Goal: Navigation & Orientation: Find specific page/section

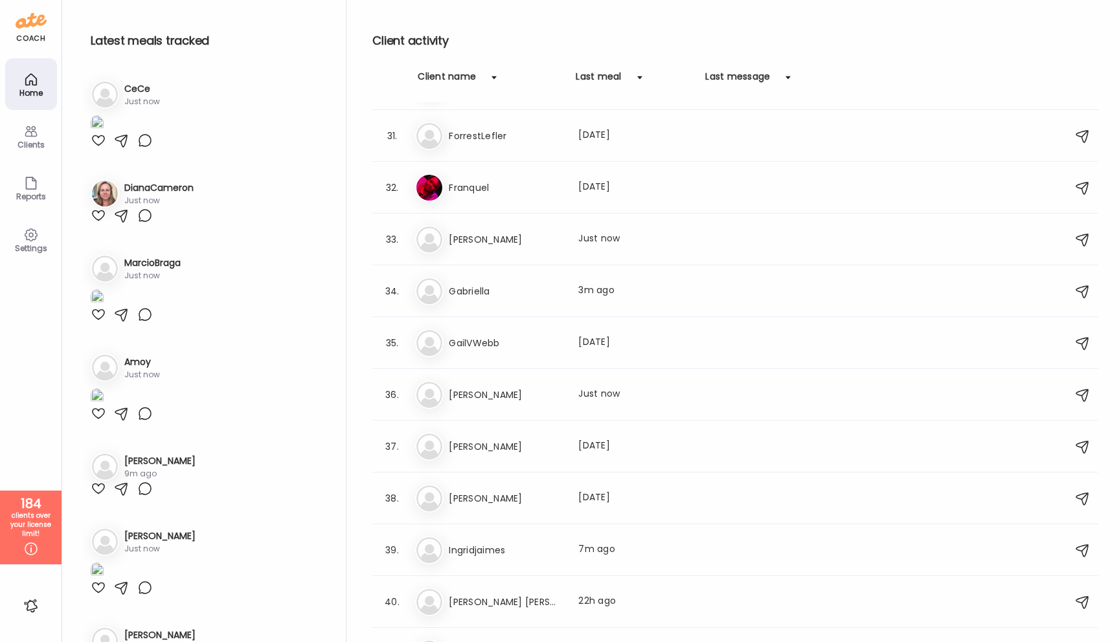
scroll to position [1550, 0]
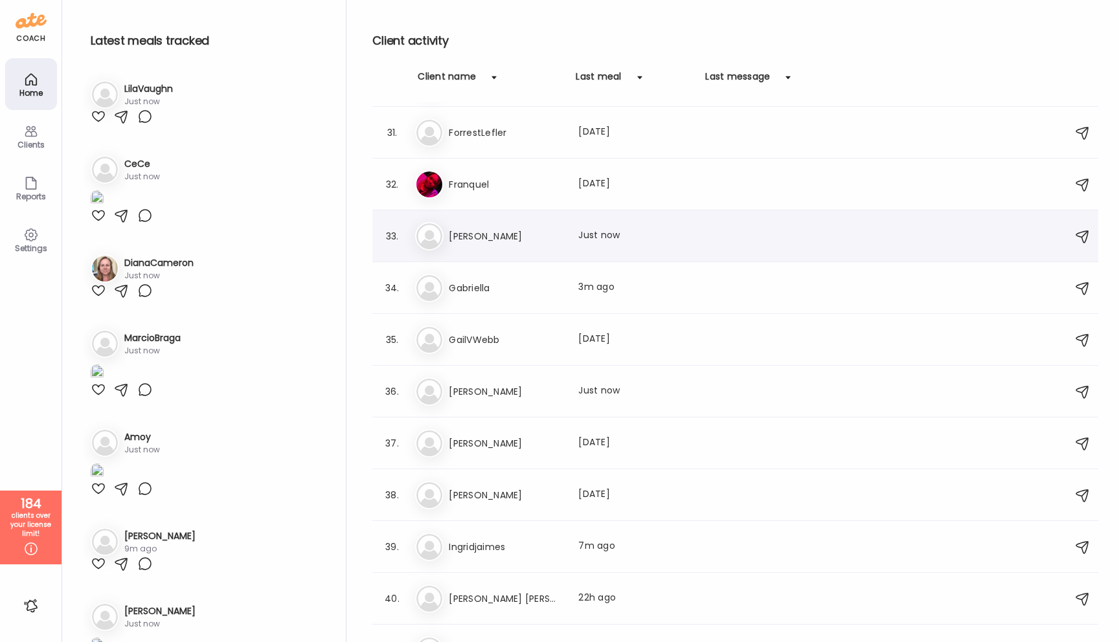
click at [546, 229] on h3 "[PERSON_NAME]" at bounding box center [506, 237] width 114 height 16
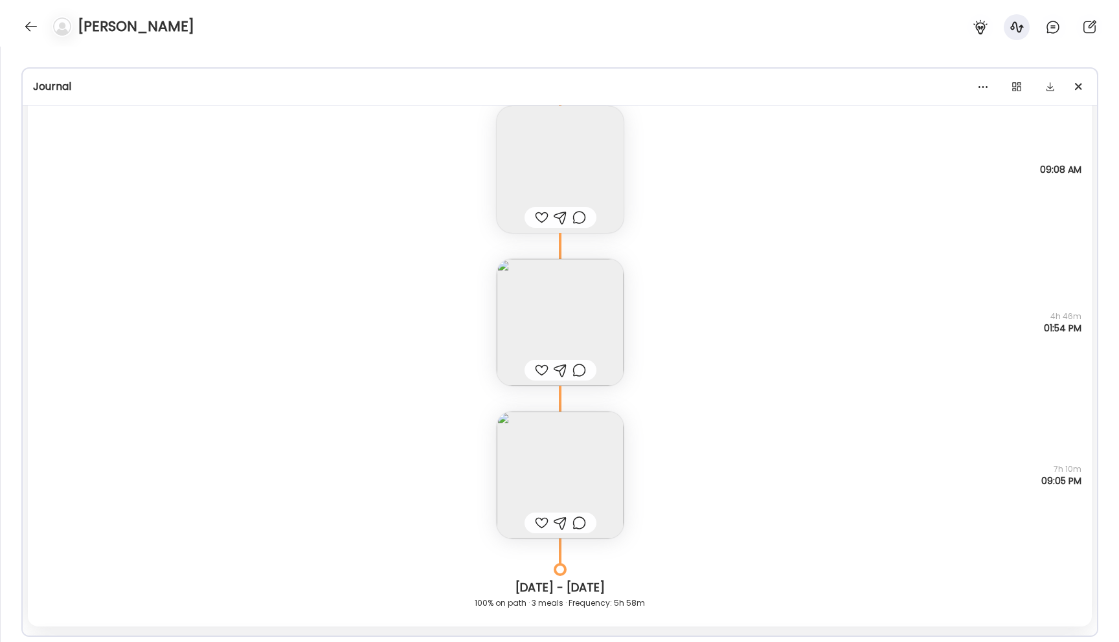
scroll to position [9473, 0]
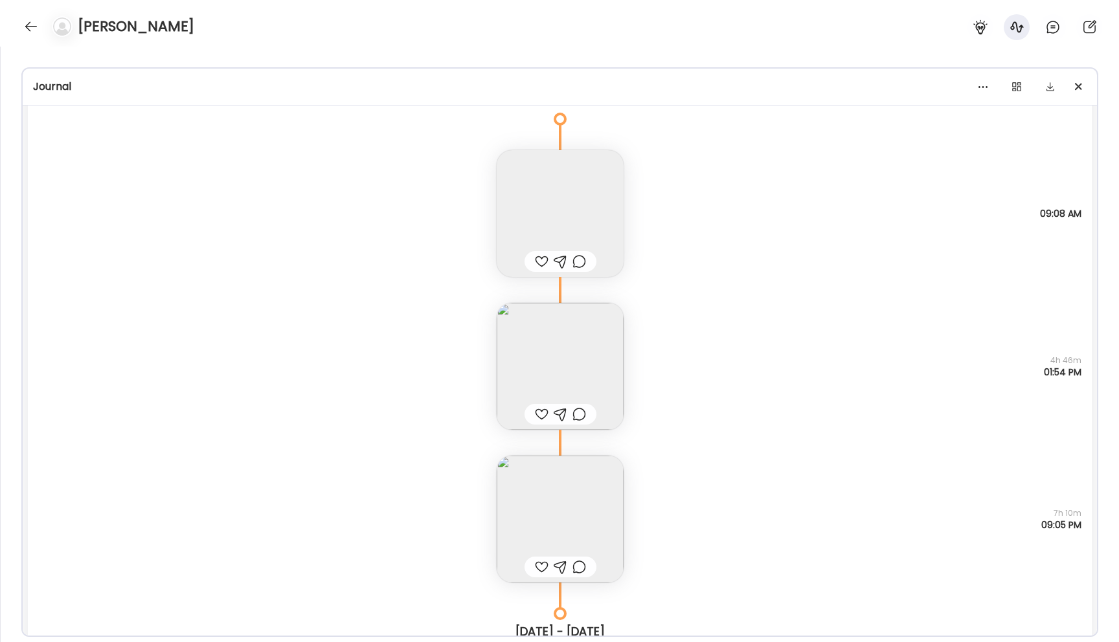
click at [552, 372] on img at bounding box center [560, 366] width 127 height 127
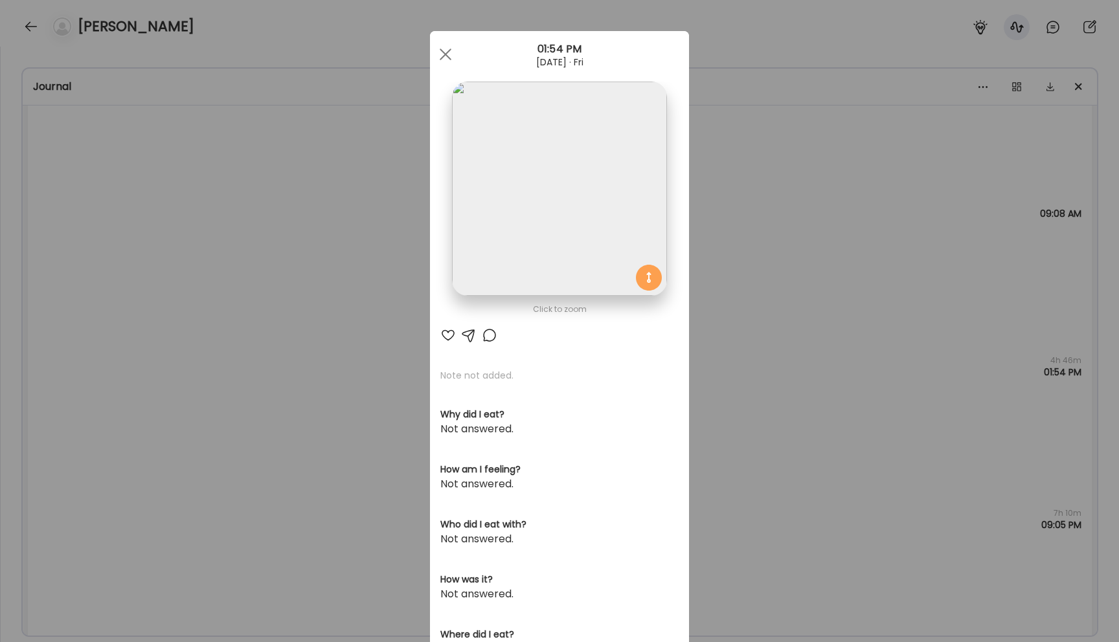
click at [536, 256] on img at bounding box center [559, 189] width 214 height 214
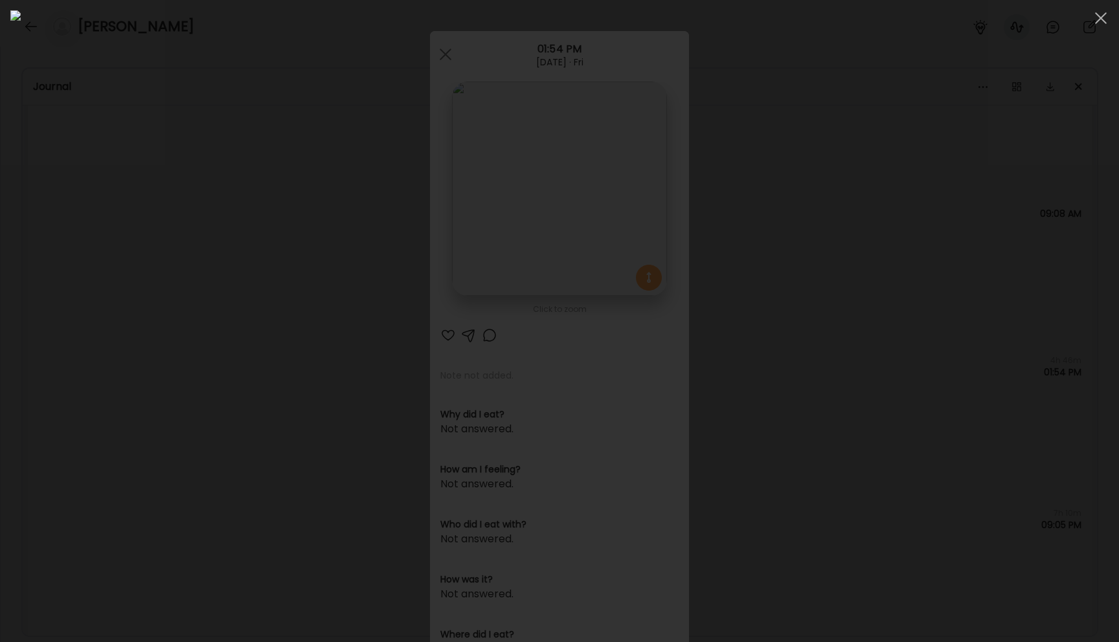
click at [149, 398] on div at bounding box center [559, 321] width 1098 height 622
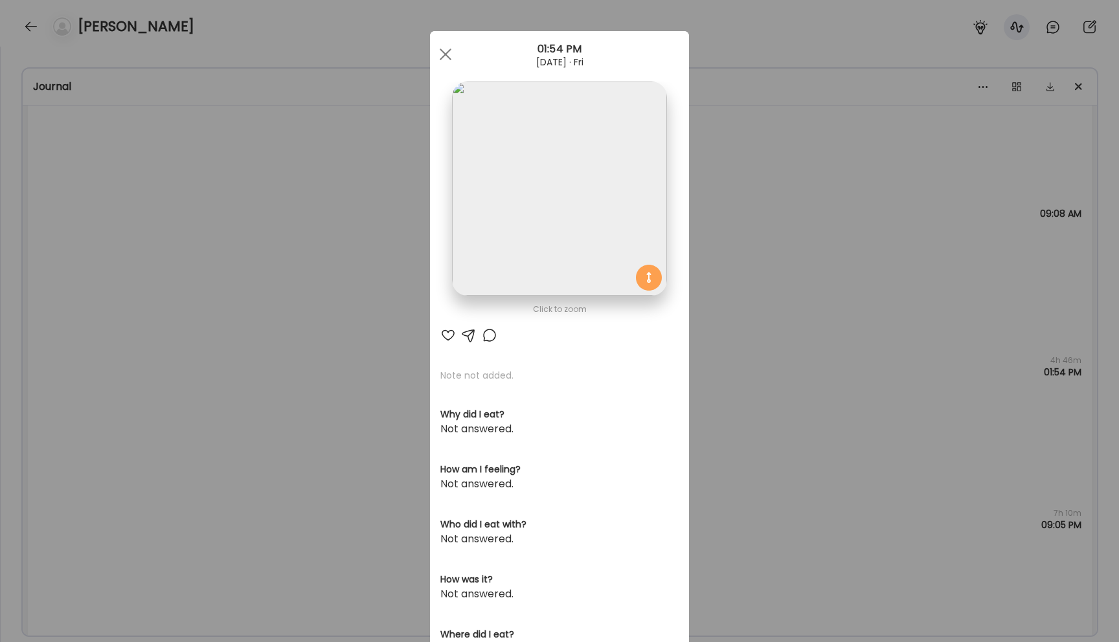
click at [149, 398] on div "Ate Coach Dashboard Wahoo! It’s official Take a moment to set up your Coach Pro…" at bounding box center [559, 321] width 1119 height 642
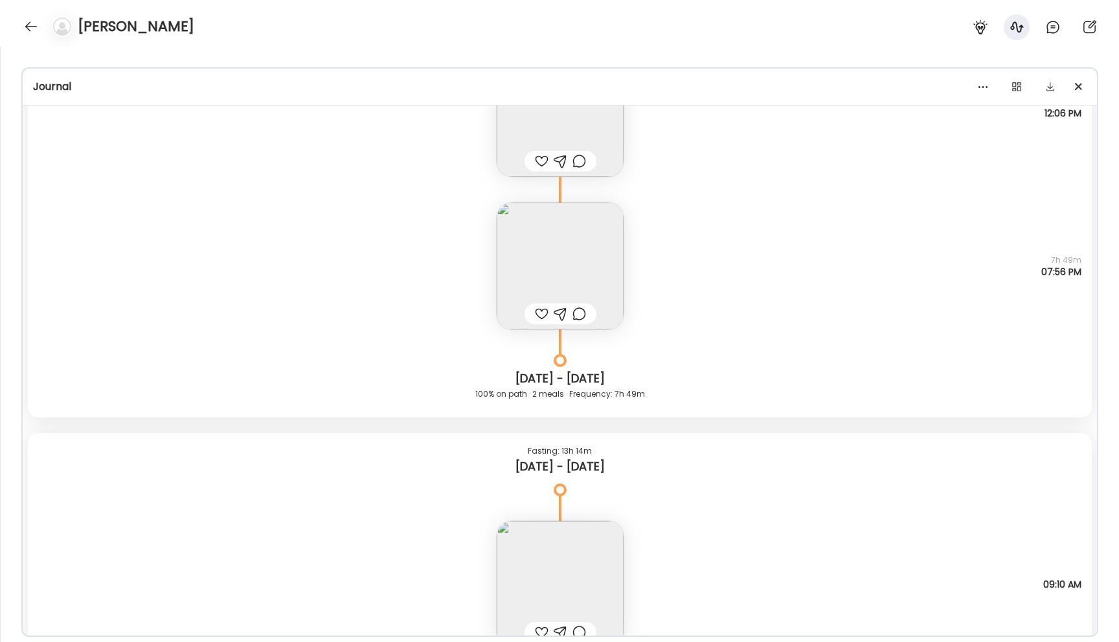
scroll to position [6460, 0]
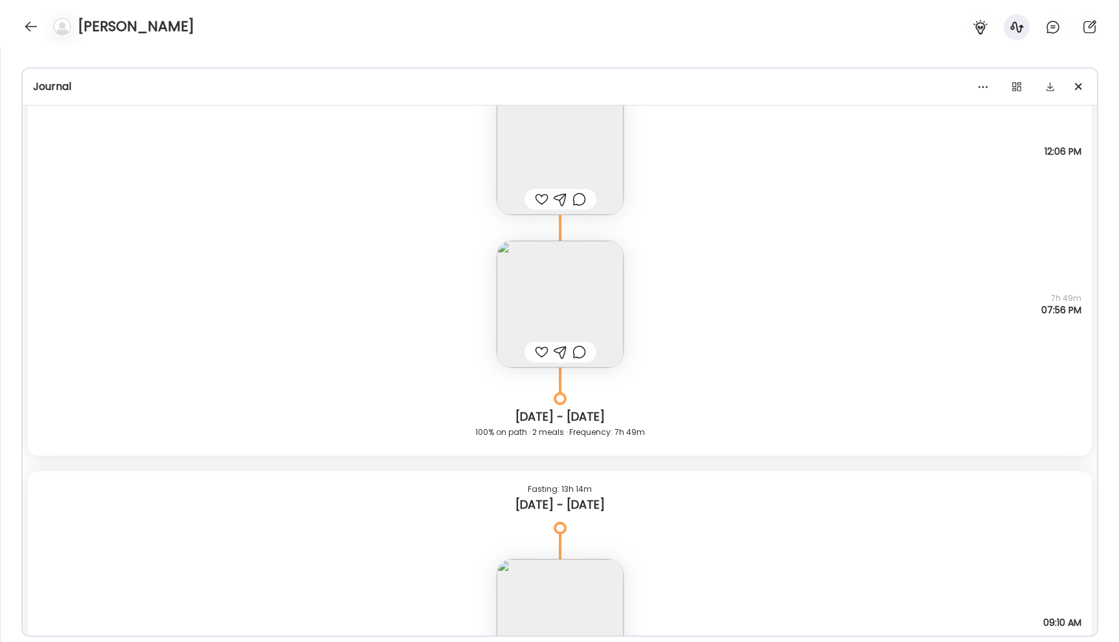
click at [522, 153] on img at bounding box center [560, 151] width 127 height 127
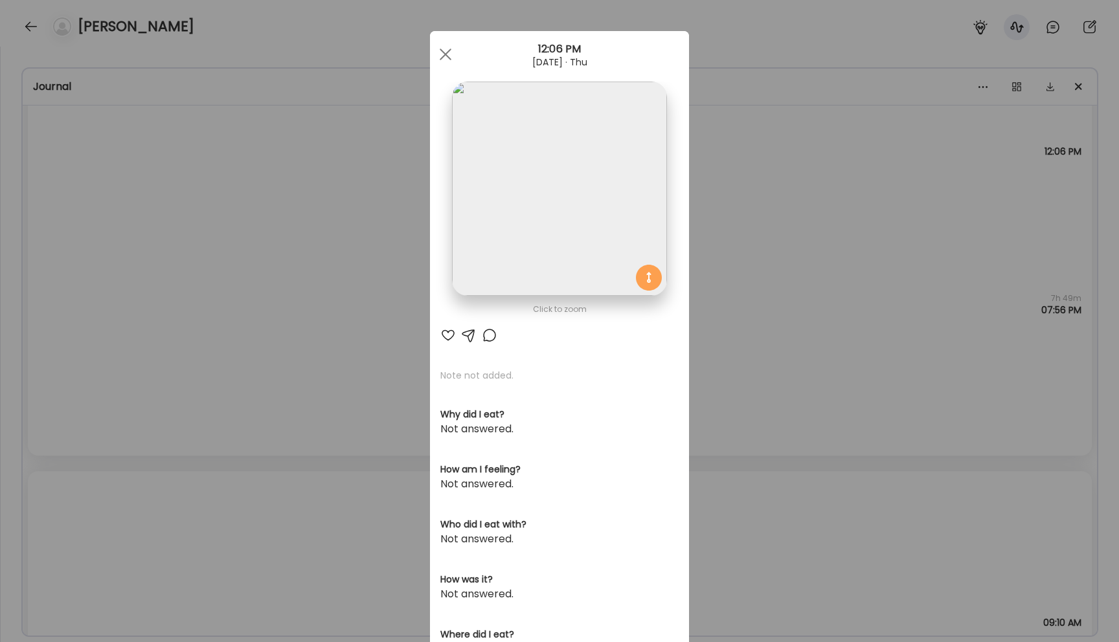
click at [340, 350] on div "Ate Coach Dashboard Wahoo! It’s official Take a moment to set up your Coach Pro…" at bounding box center [559, 321] width 1119 height 642
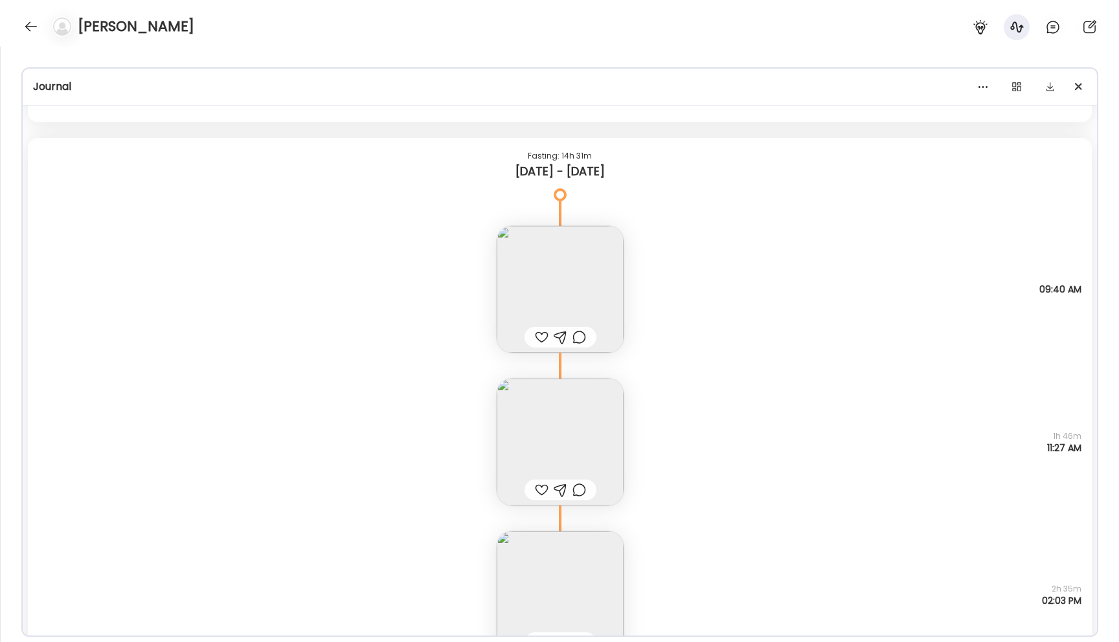
scroll to position [3684, 0]
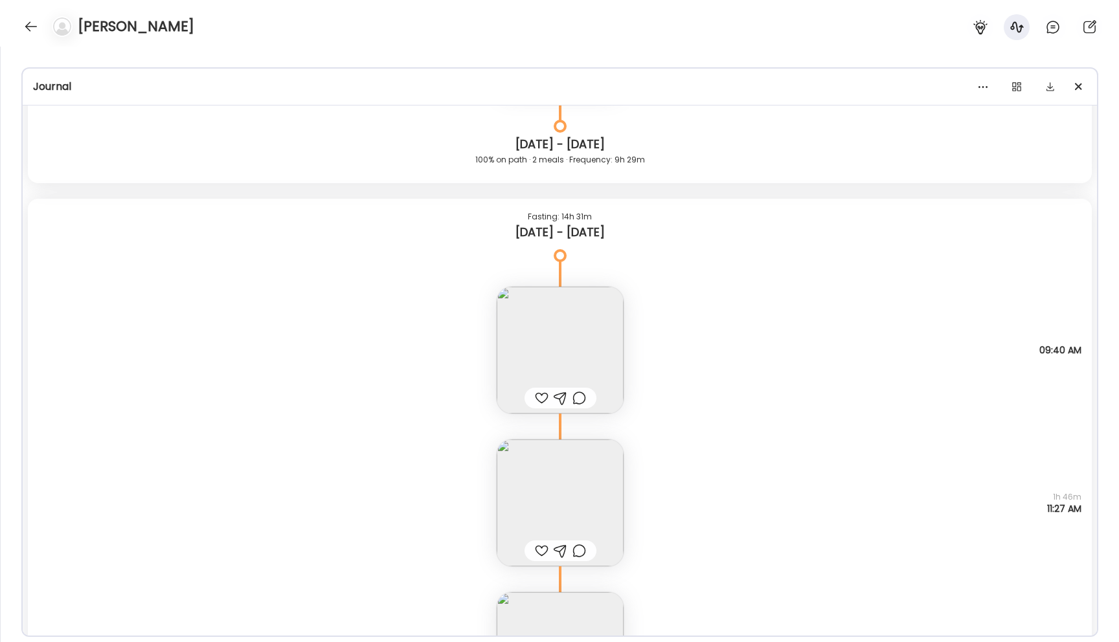
click at [519, 352] on img at bounding box center [560, 350] width 127 height 127
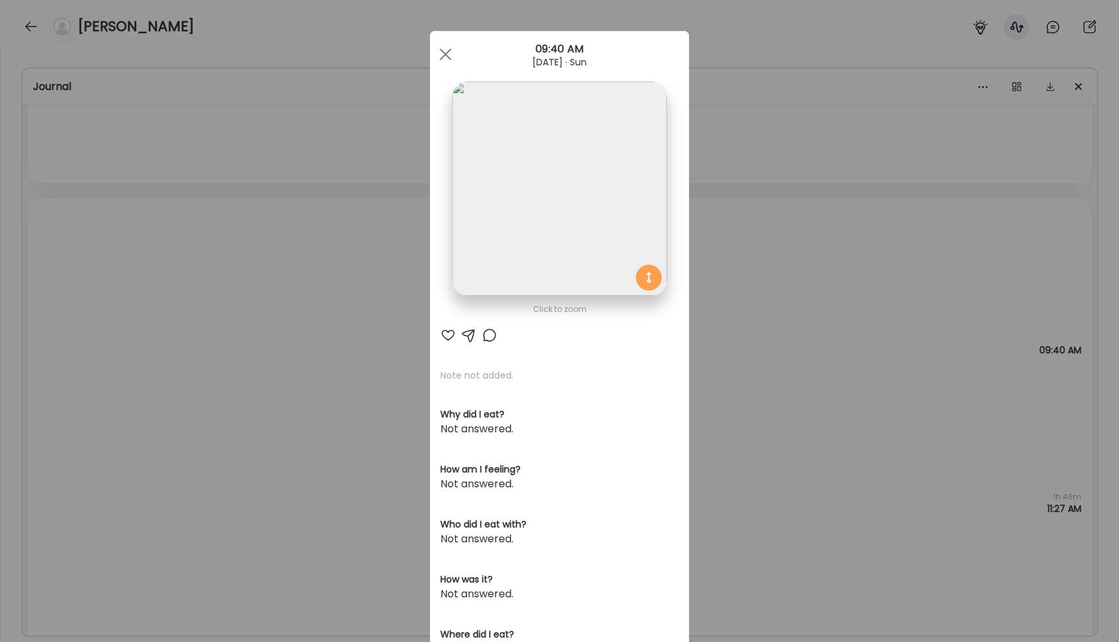
click at [494, 264] on img at bounding box center [559, 189] width 214 height 214
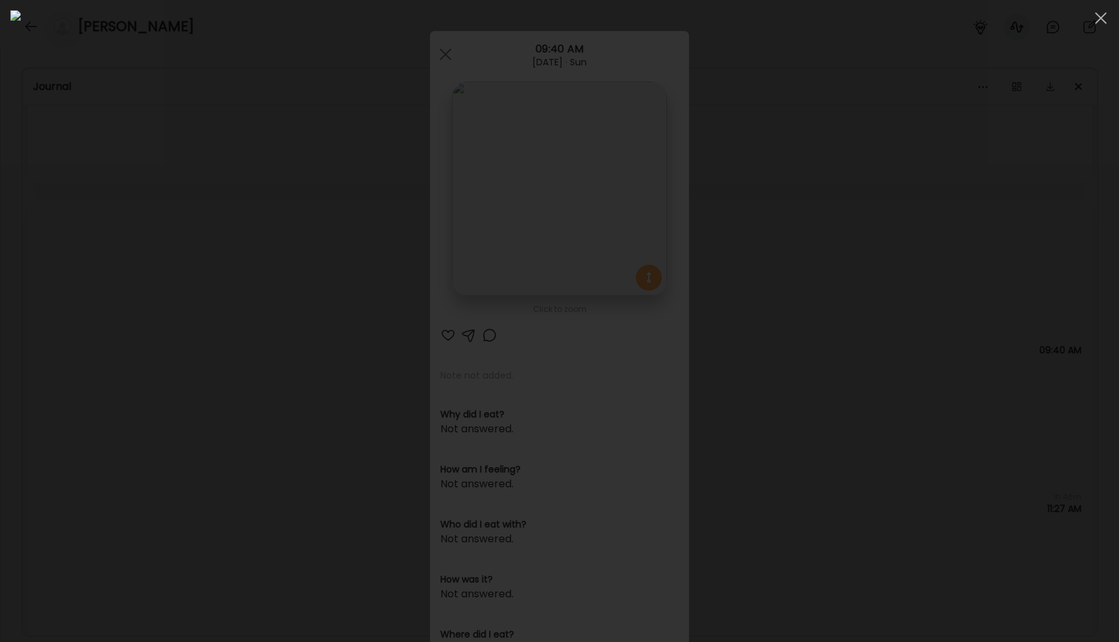
click at [161, 342] on div at bounding box center [559, 321] width 1098 height 622
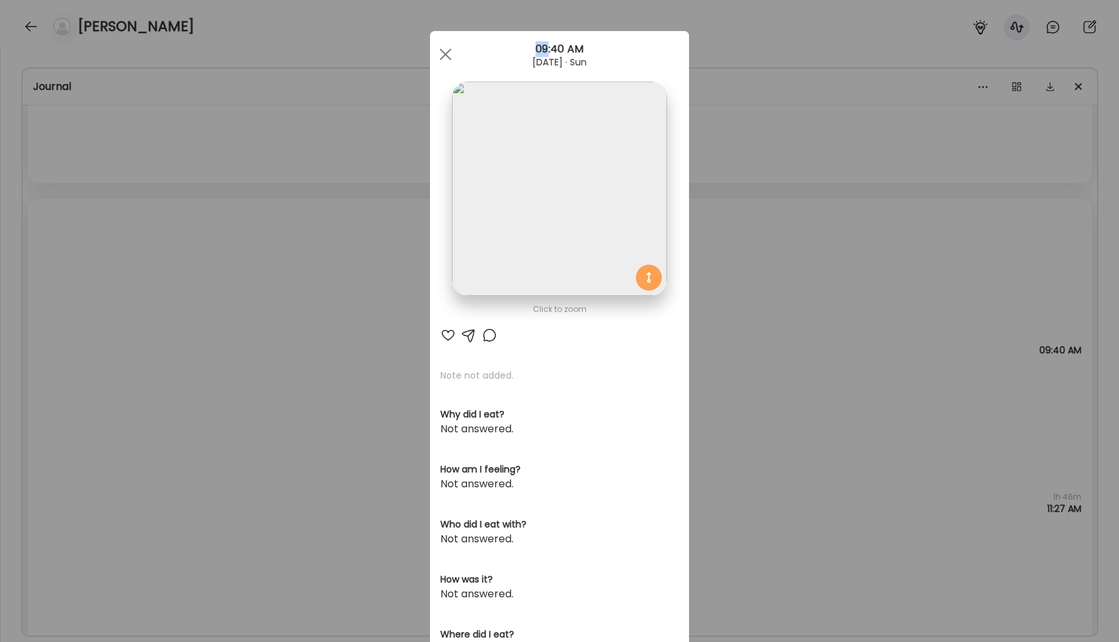
click at [161, 342] on div "Ate Coach Dashboard Wahoo! It’s official Take a moment to set up your Coach Pro…" at bounding box center [559, 321] width 1119 height 642
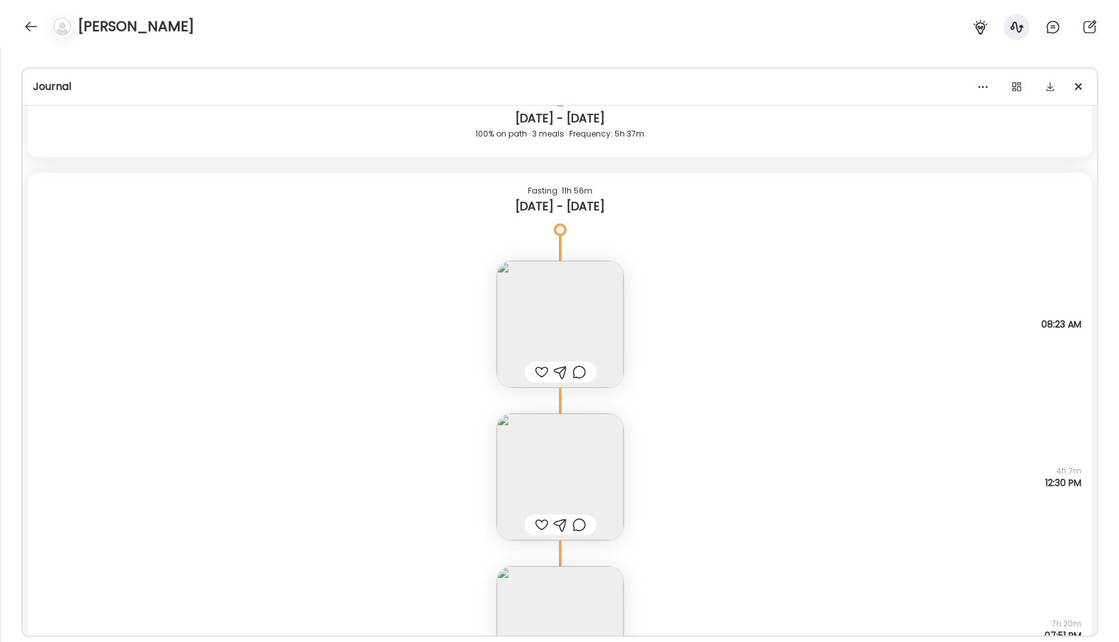
scroll to position [2535, 0]
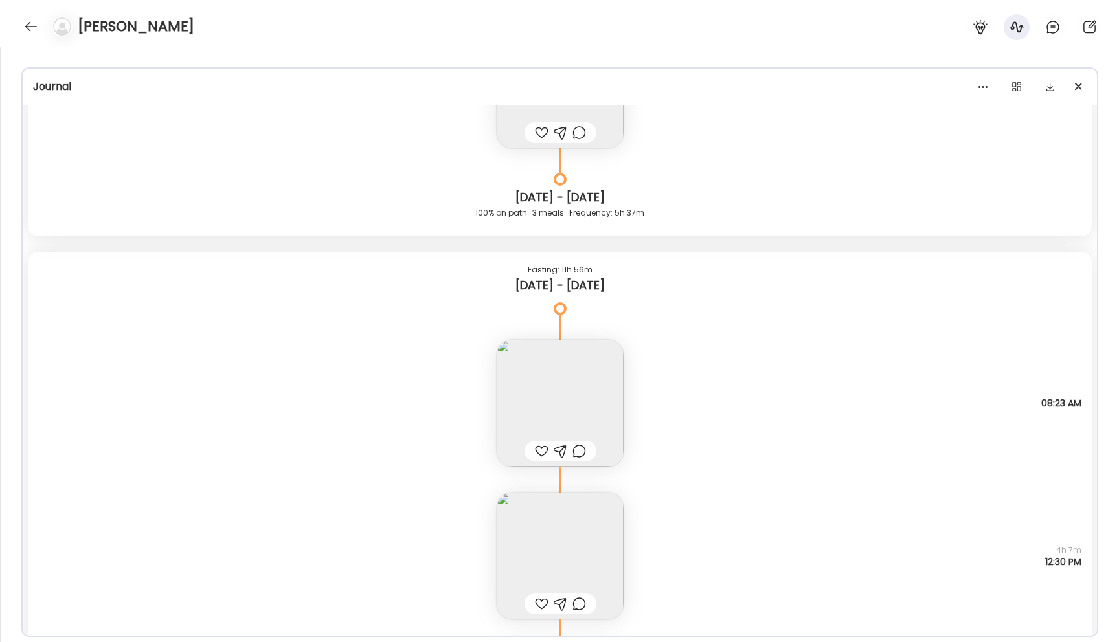
click at [563, 447] on div at bounding box center [561, 452] width 14 height 16
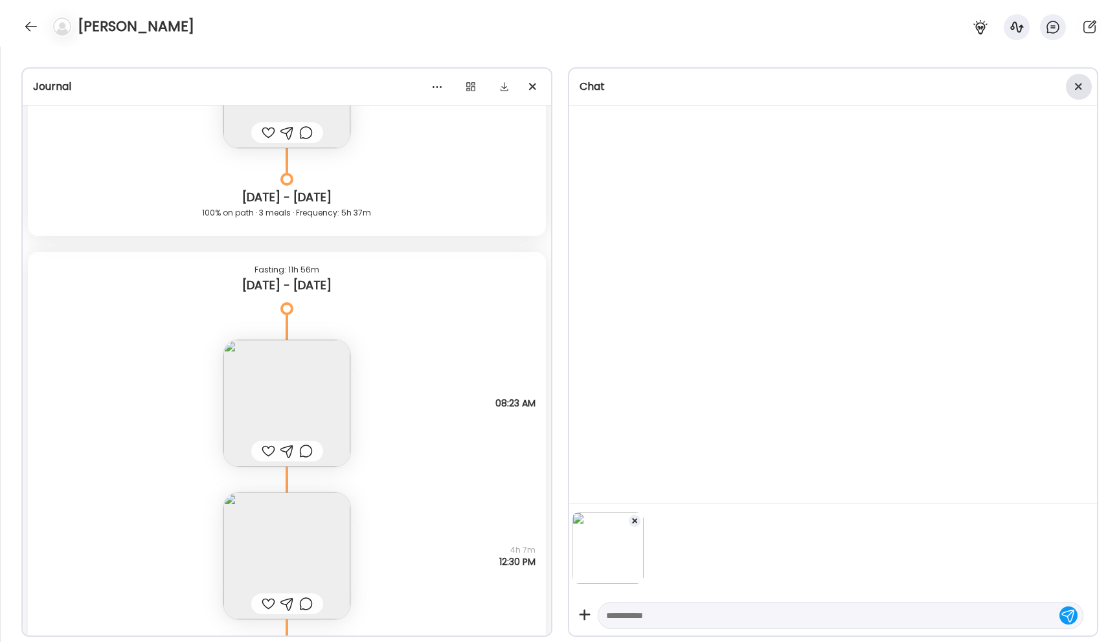
click at [1084, 86] on div at bounding box center [1079, 87] width 26 height 26
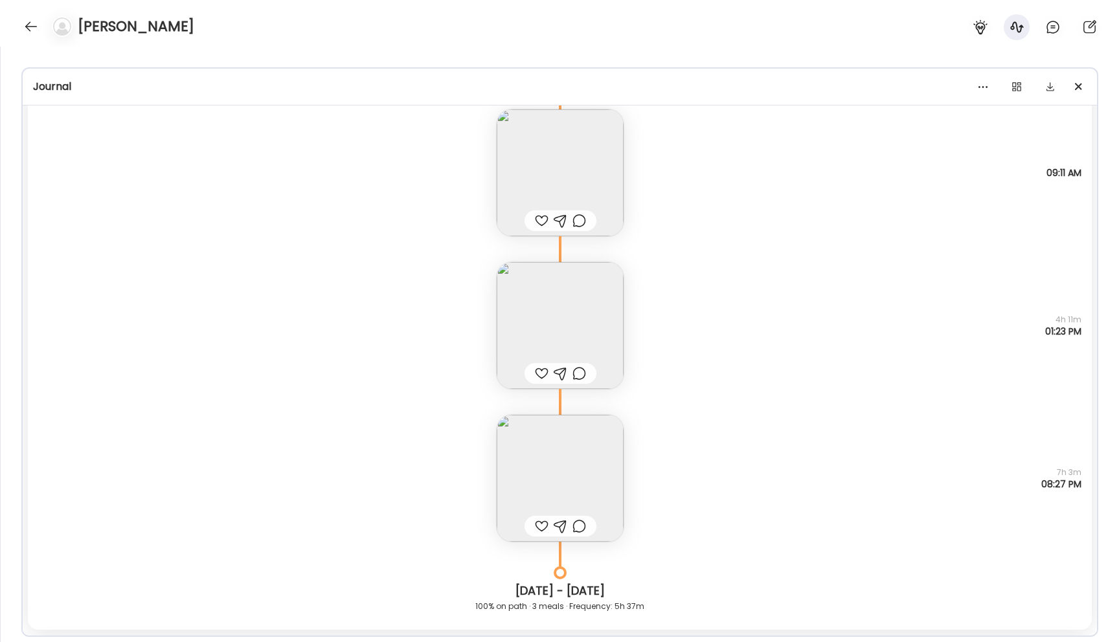
scroll to position [2147, 0]
click at [571, 488] on img at bounding box center [560, 472] width 127 height 127
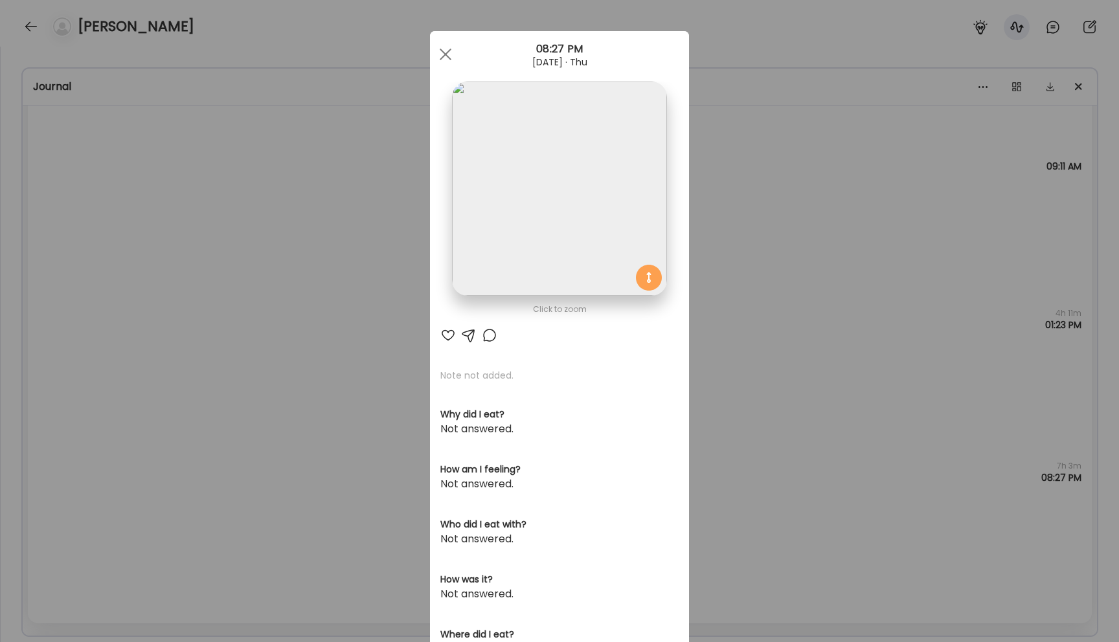
click at [552, 243] on img at bounding box center [559, 189] width 214 height 214
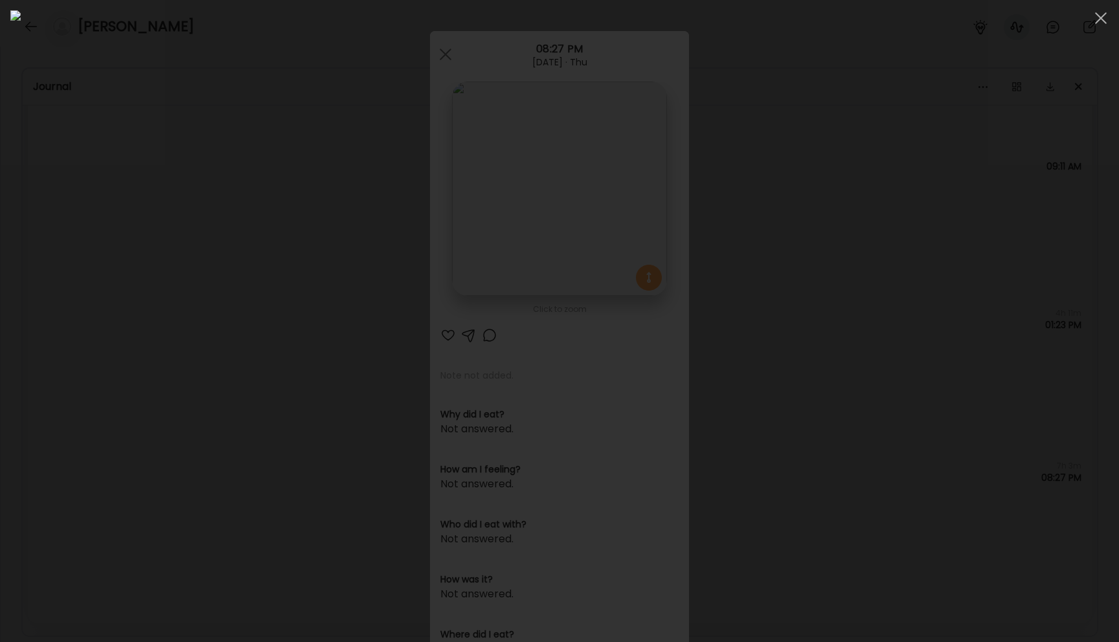
click at [236, 411] on div at bounding box center [559, 321] width 1098 height 622
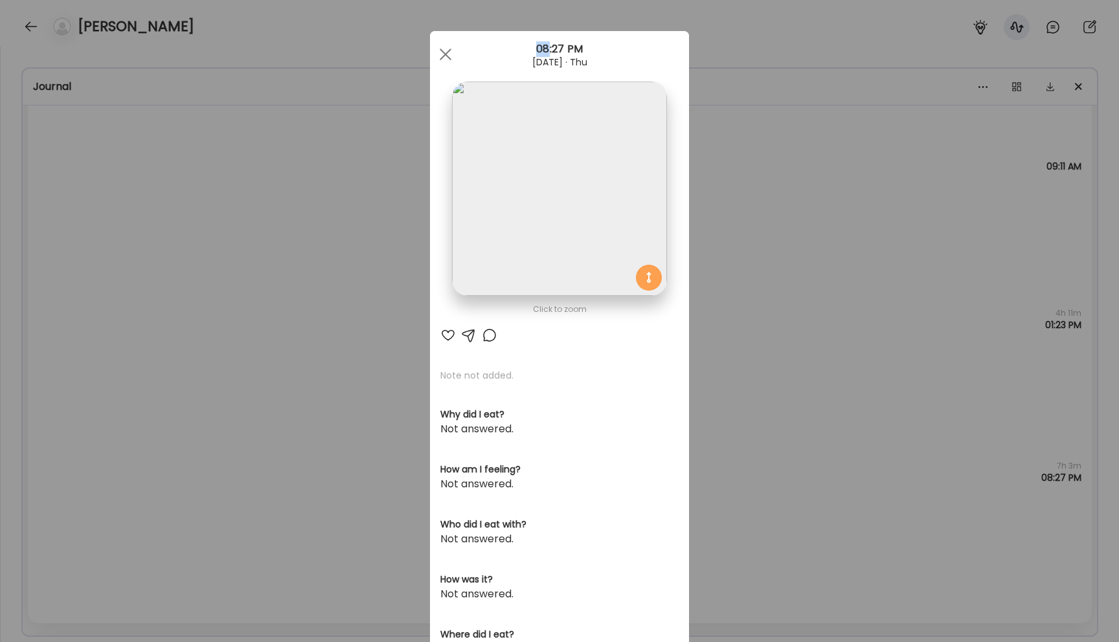
click at [236, 411] on div "Ate Coach Dashboard Wahoo! It’s official Take a moment to set up your Coach Pro…" at bounding box center [559, 321] width 1119 height 642
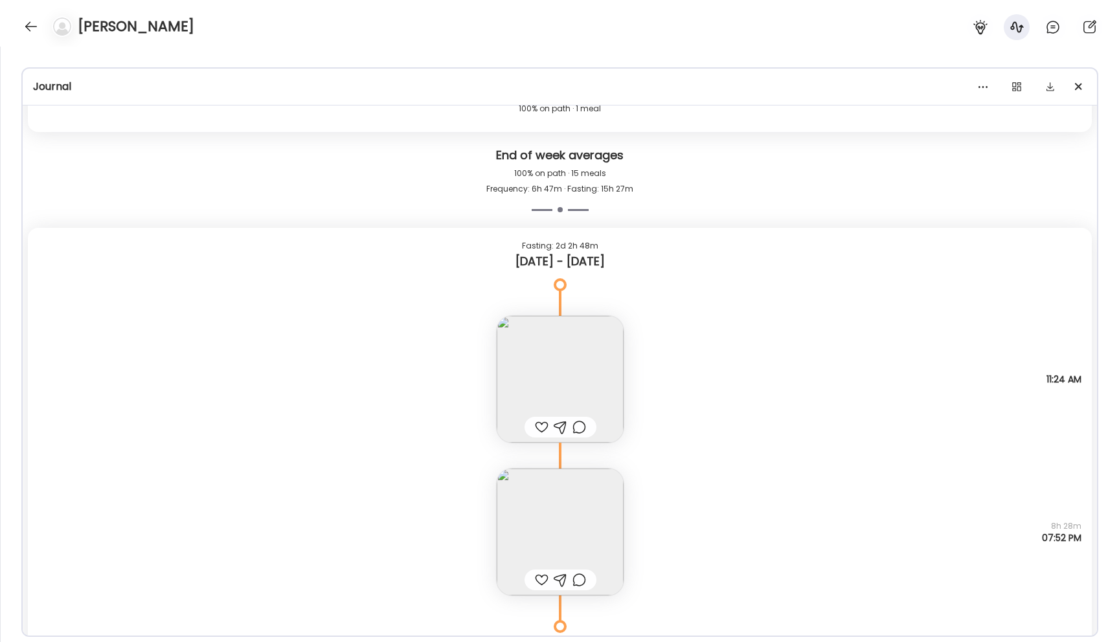
scroll to position [7966, 0]
